Goal: Book appointment/travel/reservation

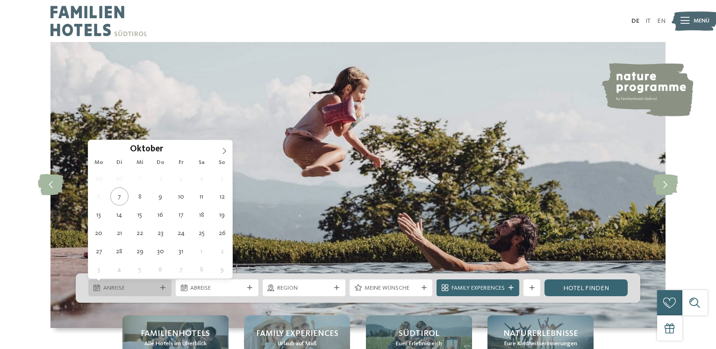
click at [164, 287] on icon at bounding box center [162, 288] width 5 height 5
click at [227, 150] on icon at bounding box center [224, 151] width 7 height 7
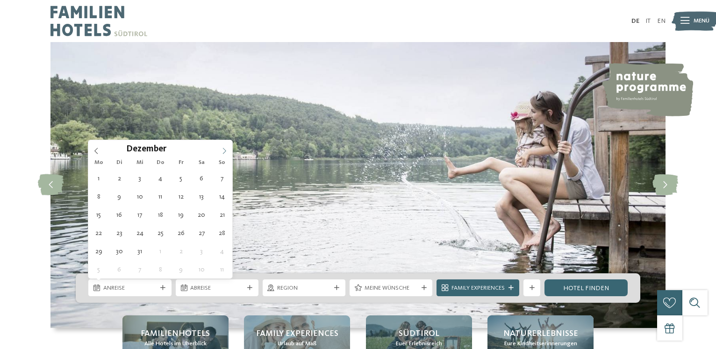
click at [227, 150] on icon at bounding box center [224, 151] width 7 height 7
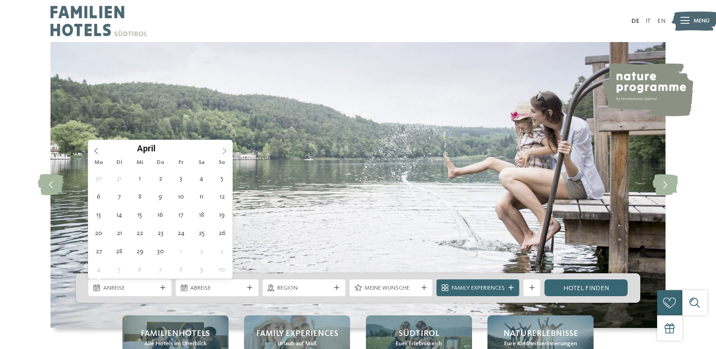
click at [227, 150] on icon at bounding box center [224, 151] width 7 height 7
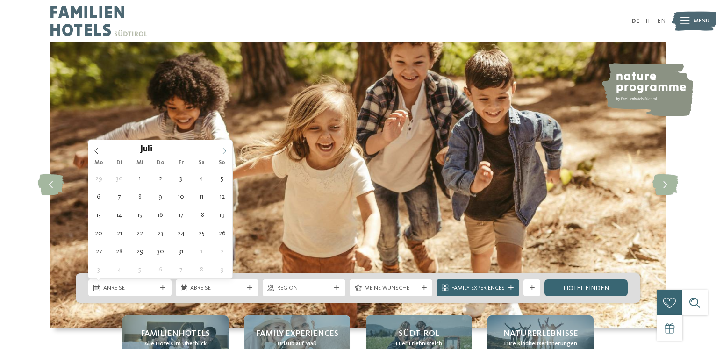
click at [227, 150] on icon at bounding box center [224, 151] width 7 height 7
click at [98, 149] on icon at bounding box center [96, 151] width 7 height 7
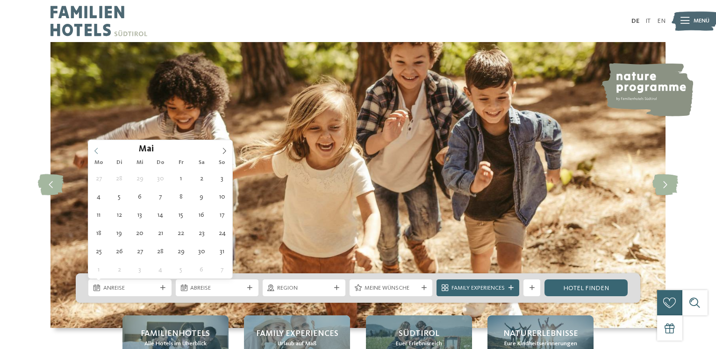
click at [98, 149] on icon at bounding box center [96, 151] width 7 height 7
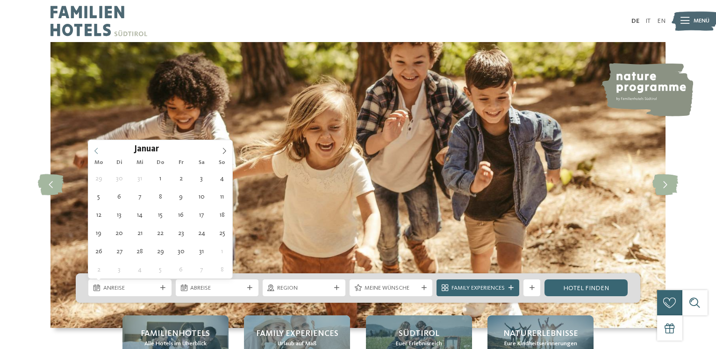
click at [98, 149] on icon at bounding box center [96, 151] width 7 height 7
click at [98, 149] on div "Oktober ****" at bounding box center [160, 148] width 144 height 16
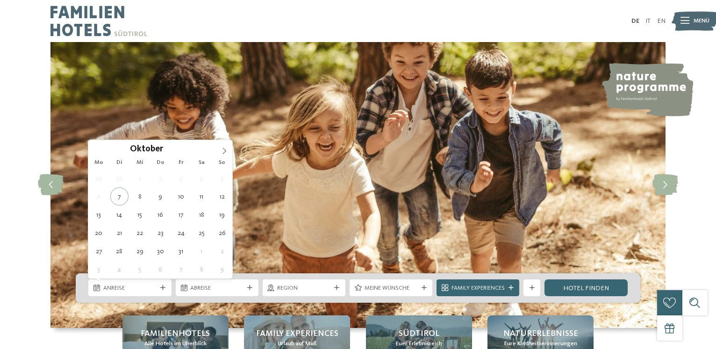
click at [98, 149] on div "Oktober ****" at bounding box center [160, 148] width 144 height 16
click at [225, 149] on icon at bounding box center [224, 151] width 7 height 7
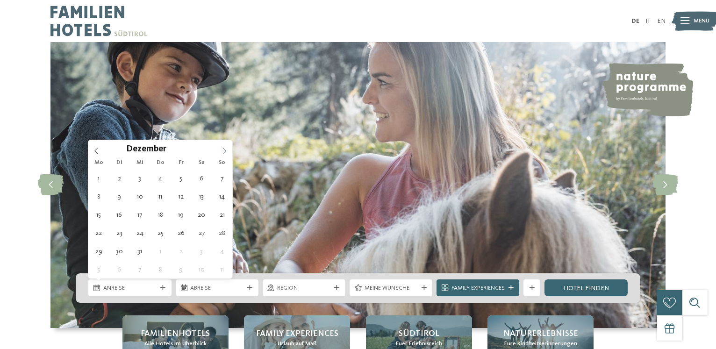
click at [225, 149] on icon at bounding box center [224, 151] width 7 height 7
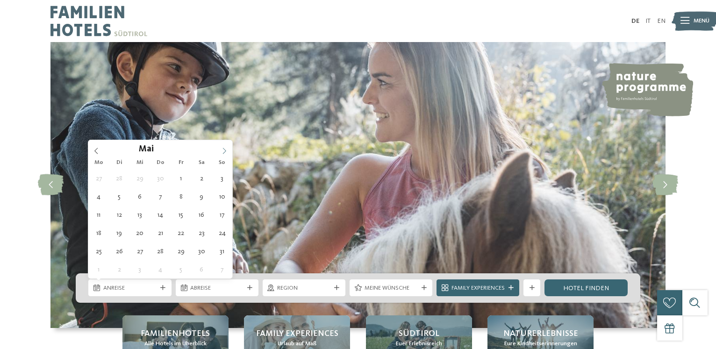
click at [225, 149] on icon at bounding box center [224, 151] width 7 height 7
click at [96, 151] on icon at bounding box center [96, 151] width 7 height 7
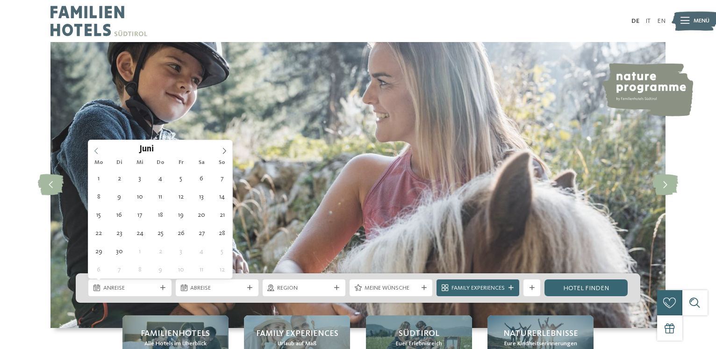
click at [96, 151] on icon at bounding box center [96, 151] width 7 height 7
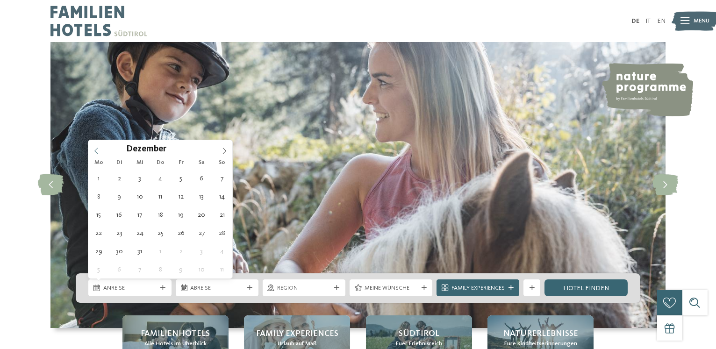
click at [96, 151] on icon at bounding box center [96, 151] width 7 height 7
click at [96, 151] on div "November ****" at bounding box center [160, 148] width 144 height 16
click at [96, 151] on div "Oktober ****" at bounding box center [160, 148] width 144 height 16
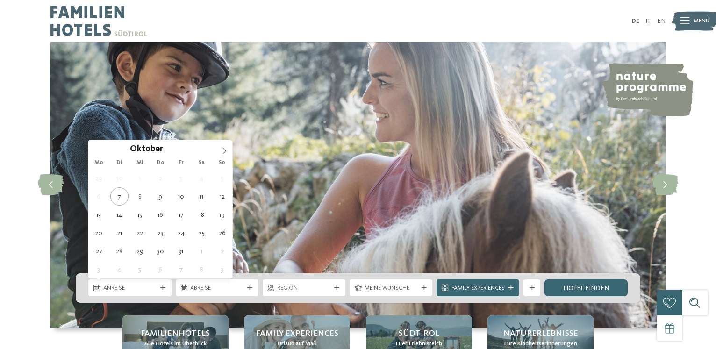
click at [96, 151] on div "Oktober ****" at bounding box center [160, 148] width 144 height 16
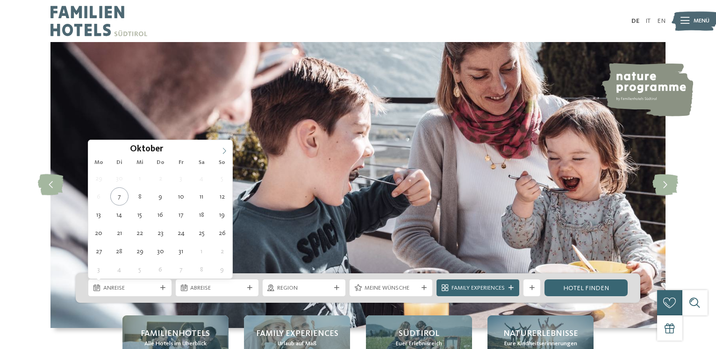
click at [224, 148] on icon at bounding box center [224, 151] width 7 height 7
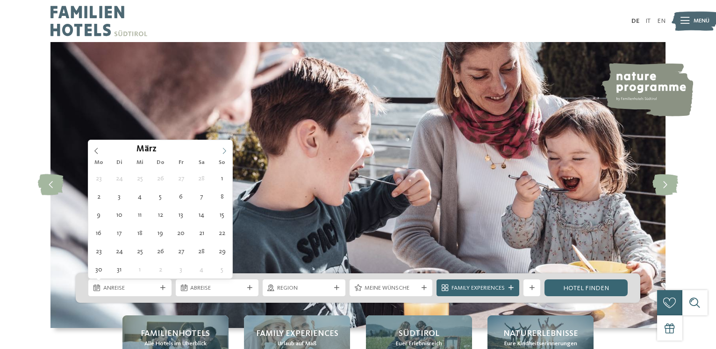
click at [224, 148] on icon at bounding box center [224, 151] width 7 height 7
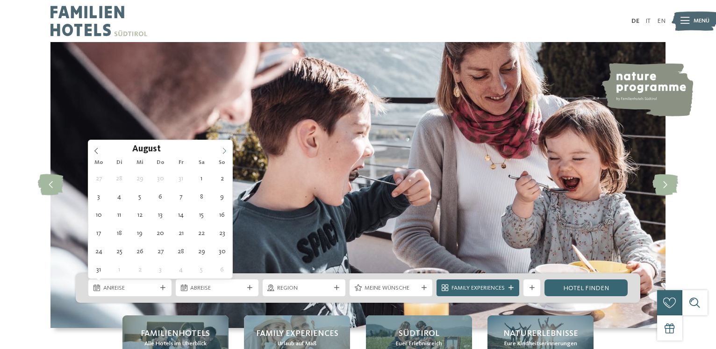
click at [224, 148] on icon at bounding box center [224, 151] width 7 height 7
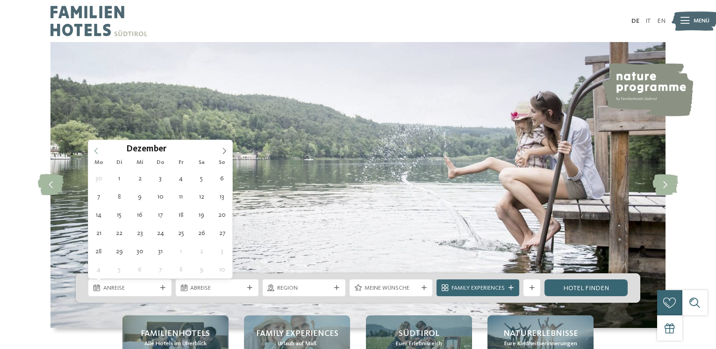
click at [94, 151] on icon at bounding box center [96, 151] width 7 height 7
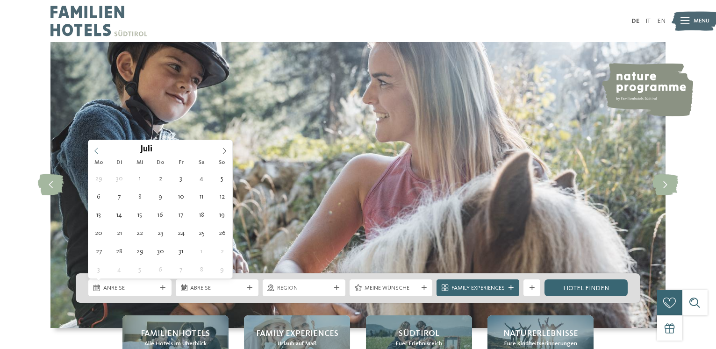
click at [94, 151] on icon at bounding box center [96, 151] width 7 height 7
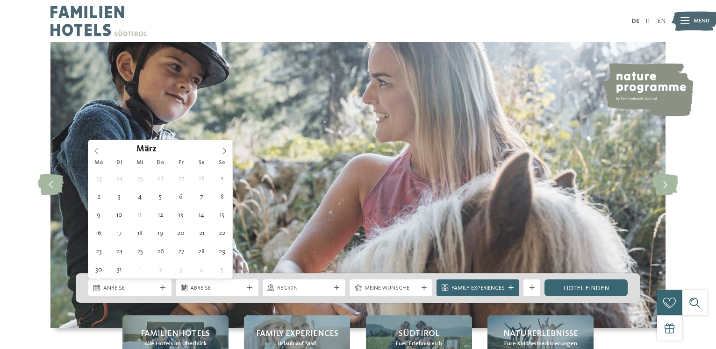
click at [94, 151] on icon at bounding box center [96, 151] width 7 height 7
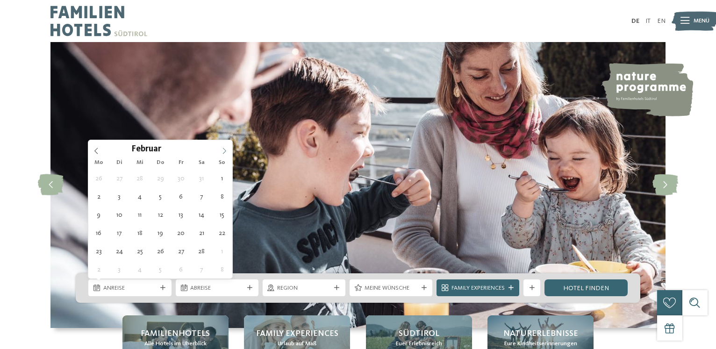
click at [223, 148] on icon at bounding box center [224, 151] width 7 height 7
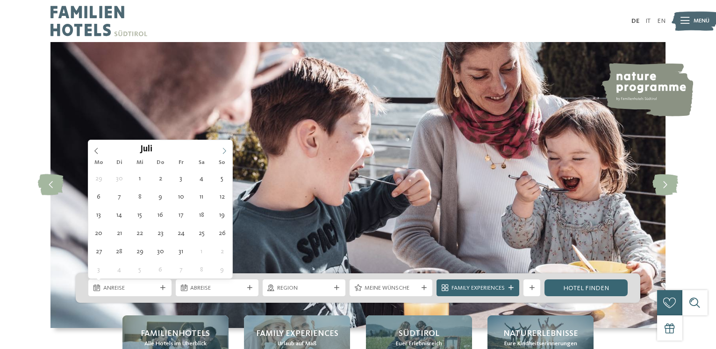
click at [223, 148] on icon at bounding box center [224, 151] width 7 height 7
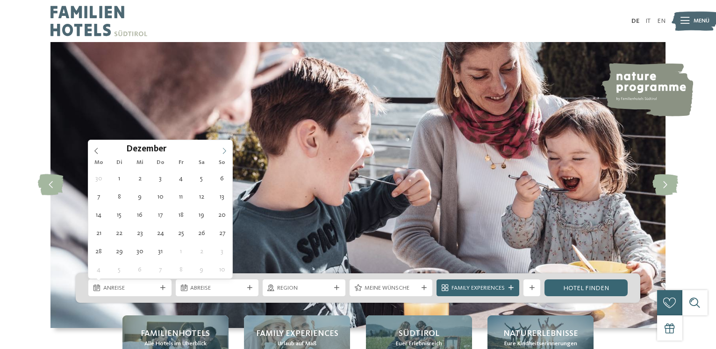
click at [223, 148] on icon at bounding box center [224, 151] width 7 height 7
click at [95, 151] on icon at bounding box center [96, 151] width 3 height 6
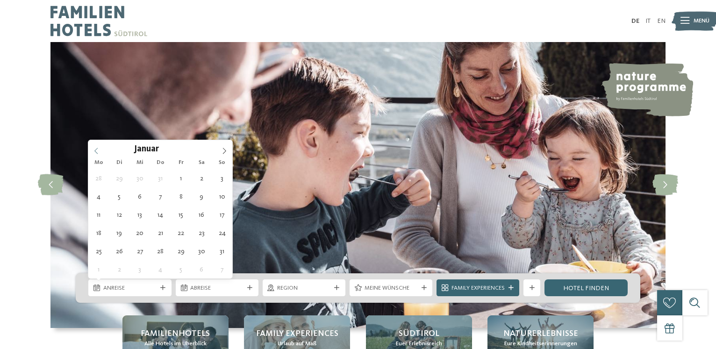
click at [95, 151] on icon at bounding box center [96, 151] width 3 height 6
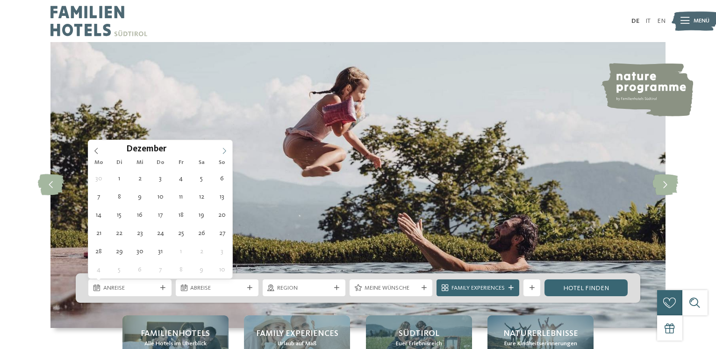
click at [226, 151] on icon at bounding box center [224, 151] width 7 height 7
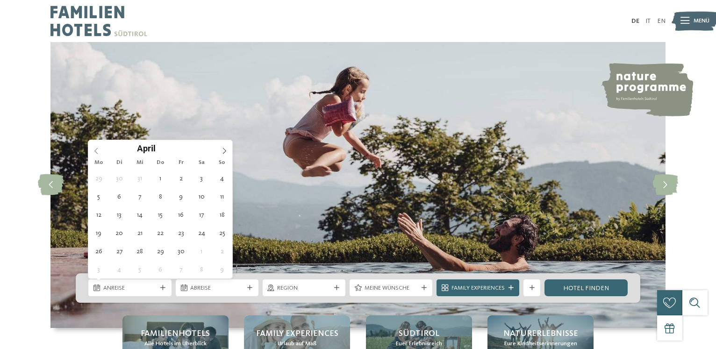
click at [94, 153] on icon at bounding box center [96, 151] width 7 height 7
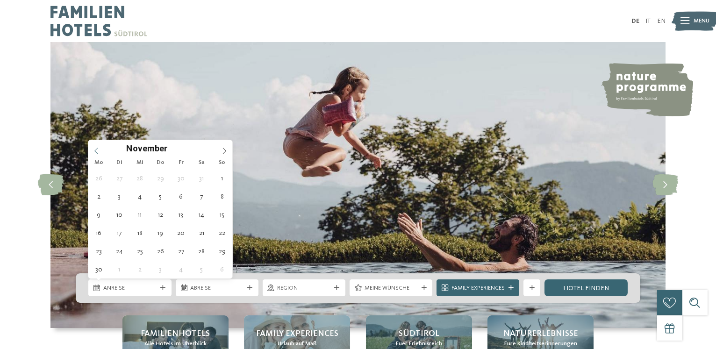
click at [94, 153] on icon at bounding box center [96, 151] width 7 height 7
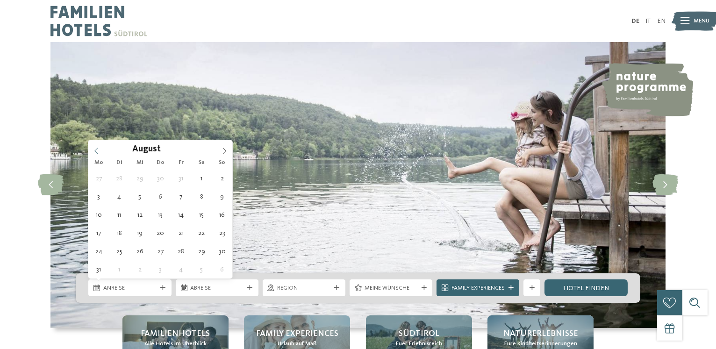
click at [94, 153] on icon at bounding box center [96, 151] width 7 height 7
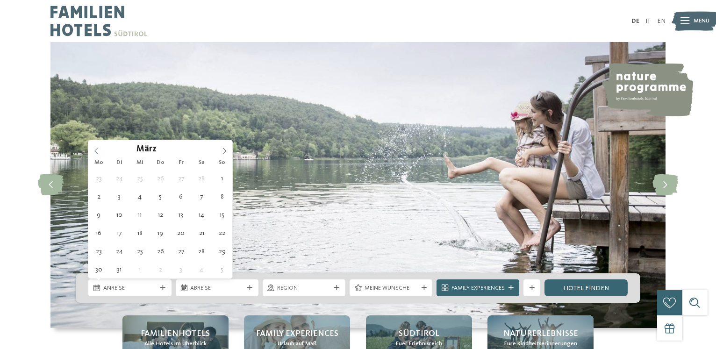
click at [94, 153] on icon at bounding box center [96, 151] width 7 height 7
click at [226, 152] on icon at bounding box center [224, 151] width 7 height 7
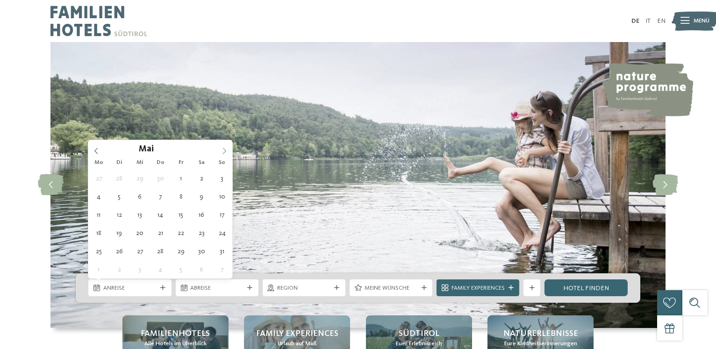
click at [226, 152] on icon at bounding box center [224, 151] width 7 height 7
click at [97, 149] on icon at bounding box center [96, 151] width 3 height 6
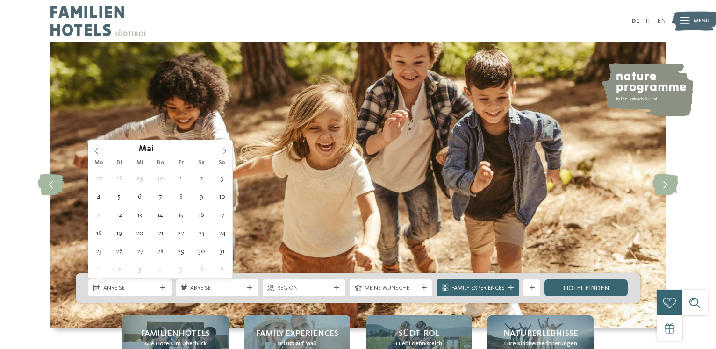
click at [97, 149] on icon at bounding box center [96, 151] width 3 height 6
click at [224, 152] on icon at bounding box center [224, 151] width 7 height 7
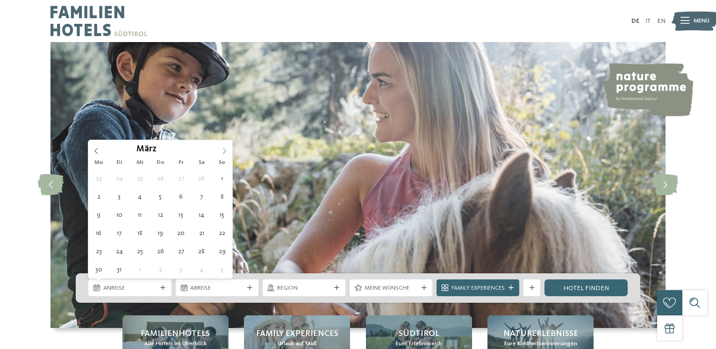
click at [223, 148] on icon at bounding box center [224, 151] width 7 height 7
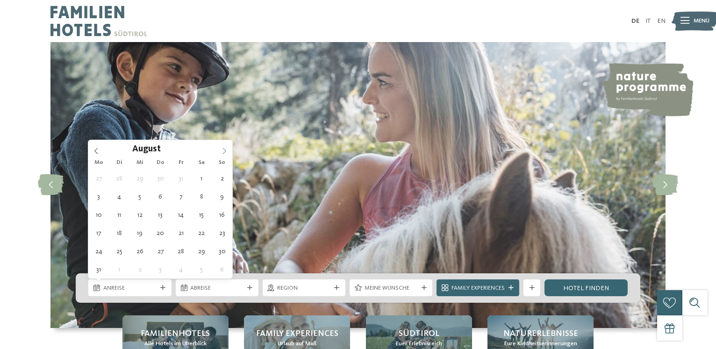
click at [223, 148] on icon at bounding box center [224, 151] width 7 height 7
click at [97, 149] on icon at bounding box center [96, 151] width 3 height 6
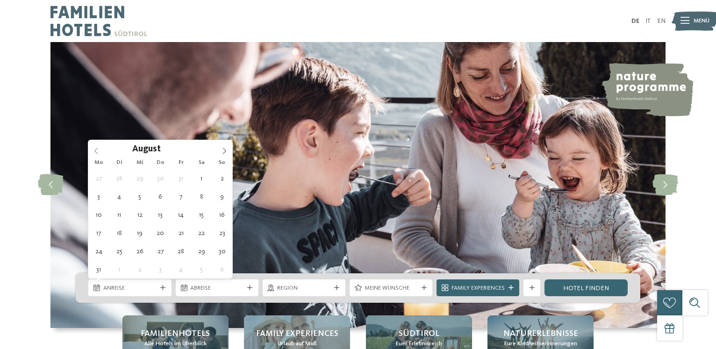
click at [97, 149] on icon at bounding box center [96, 151] width 3 height 6
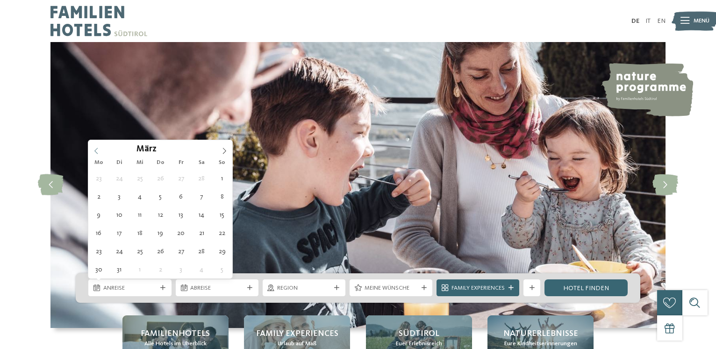
click at [97, 149] on icon at bounding box center [96, 151] width 3 height 6
type input "****"
click at [97, 149] on icon at bounding box center [96, 151] width 3 height 6
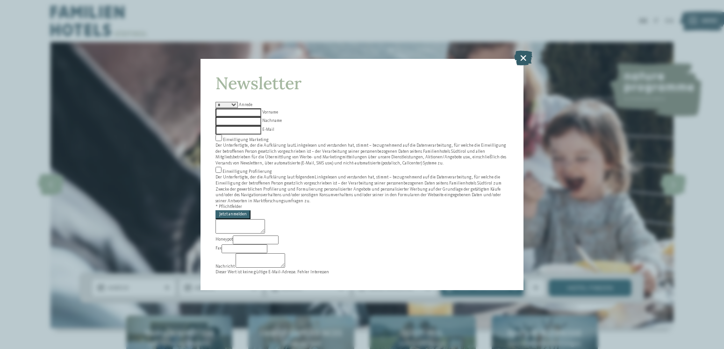
click at [521, 65] on icon at bounding box center [523, 57] width 18 height 15
